Goal: Find specific fact: Find specific fact

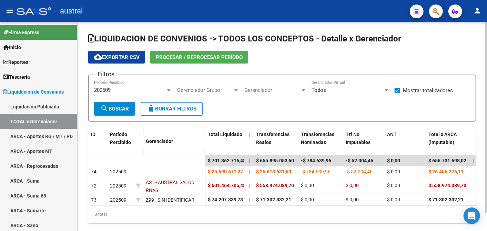
click at [167, 91] on div at bounding box center [169, 90] width 6 height 6
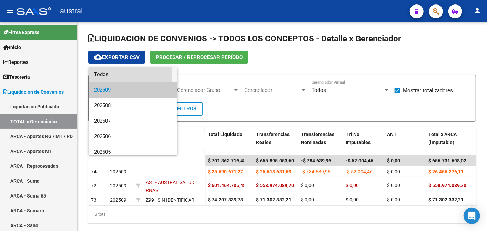
click at [120, 75] on span "Todos" at bounding box center [133, 75] width 78 height 16
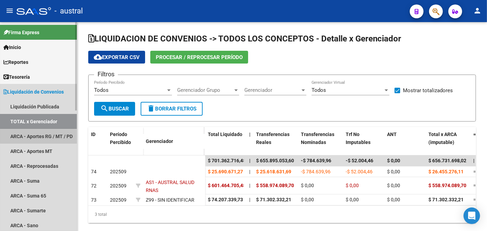
click at [39, 132] on link "ARCA - Aportes RG / MT / PD" at bounding box center [38, 136] width 77 height 15
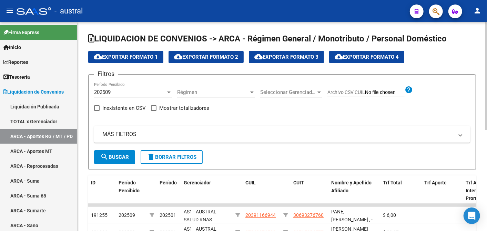
click at [169, 89] on div at bounding box center [169, 92] width 6 height 6
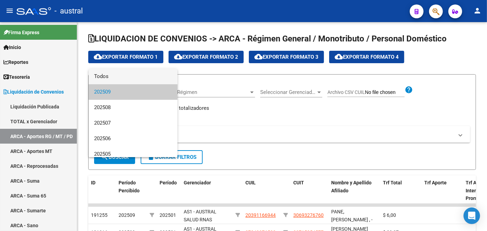
click at [139, 77] on span "Todos" at bounding box center [133, 77] width 78 height 16
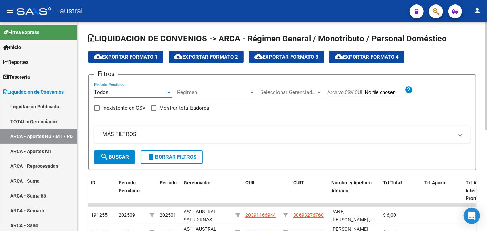
click at [115, 137] on mat-panel-title "MÁS FILTROS" at bounding box center [277, 134] width 351 height 8
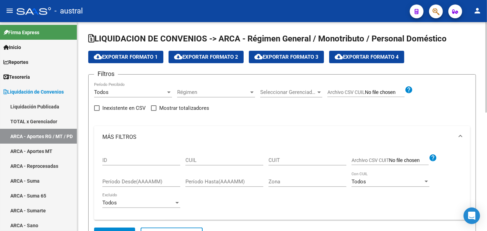
click at [201, 158] on input "CUIL" at bounding box center [225, 160] width 78 height 6
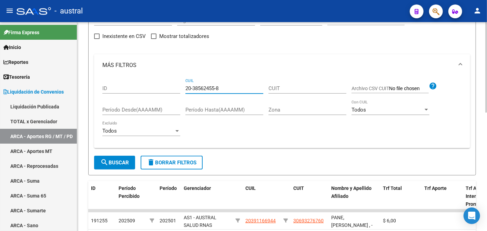
scroll to position [77, 0]
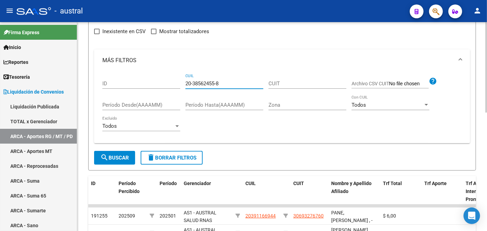
type input "20-38562455-8"
click at [101, 159] on mat-icon "search" at bounding box center [104, 157] width 8 height 8
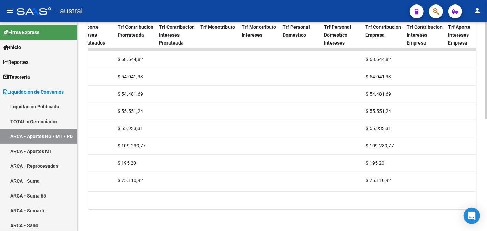
scroll to position [0, 0]
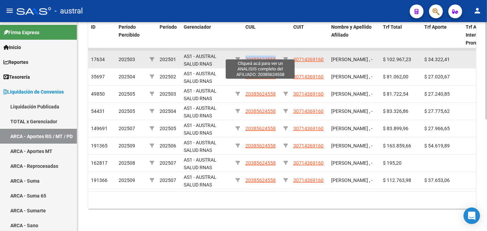
drag, startPoint x: 245, startPoint y: 51, endPoint x: 275, endPoint y: 53, distance: 30.4
click at [275, 53] on datatable-body-cell "20385624558" at bounding box center [262, 59] width 38 height 17
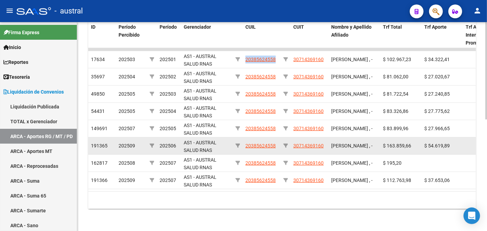
copy span "20385624558"
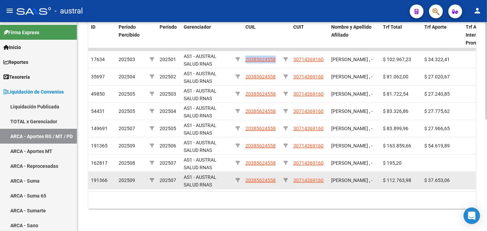
scroll to position [238, 0]
